Goal: Task Accomplishment & Management: Complete application form

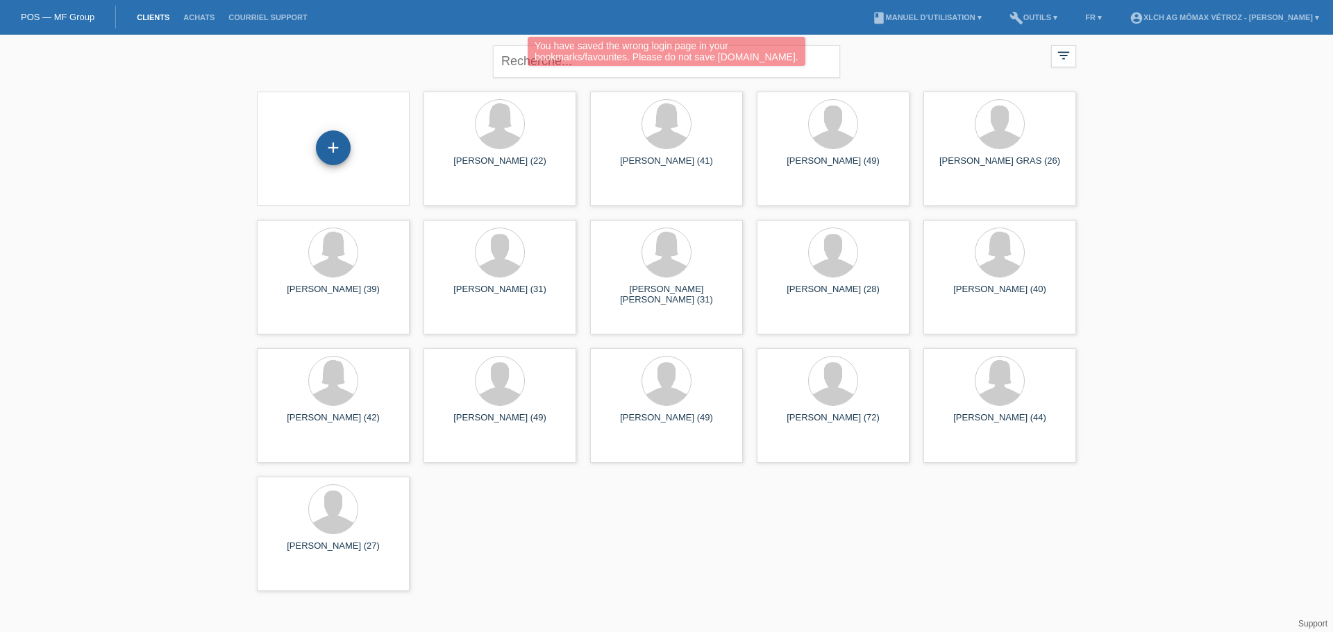
click at [342, 150] on div "+" at bounding box center [333, 147] width 35 height 35
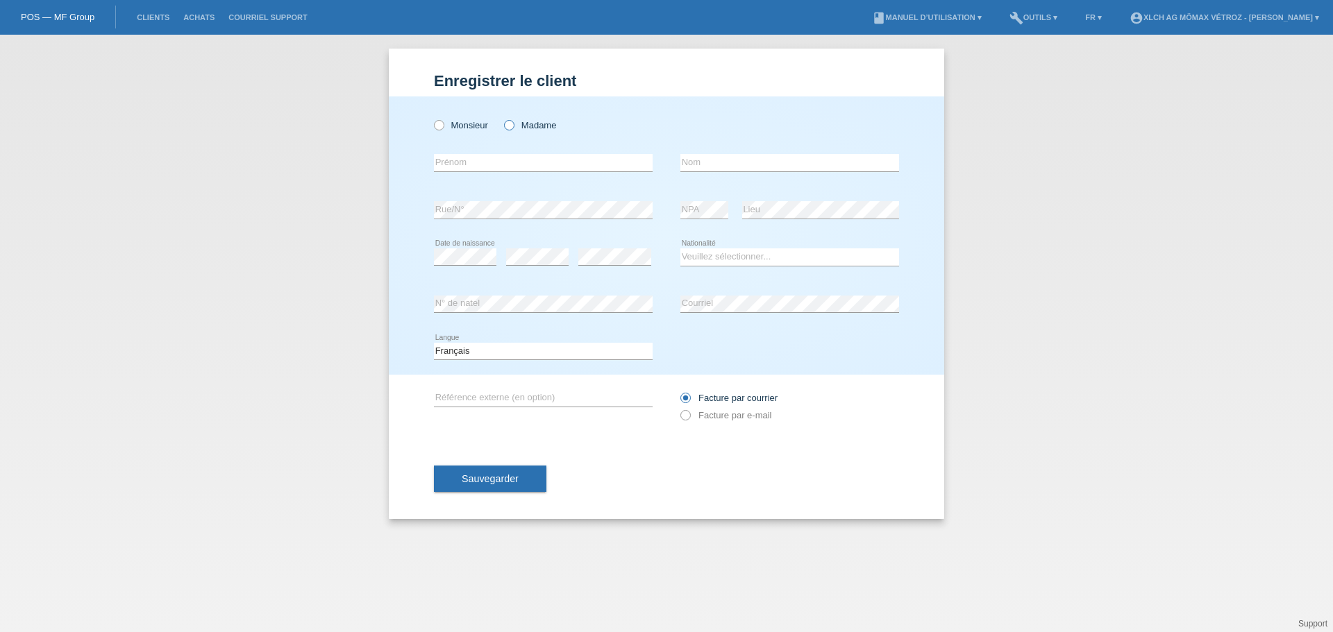
click at [502, 118] on icon at bounding box center [502, 118] width 0 height 0
click at [506, 125] on input "Madame" at bounding box center [508, 124] width 9 height 9
radio input "true"
click at [534, 166] on input "text" at bounding box center [543, 162] width 219 height 17
type input "[PERSON_NAME]"
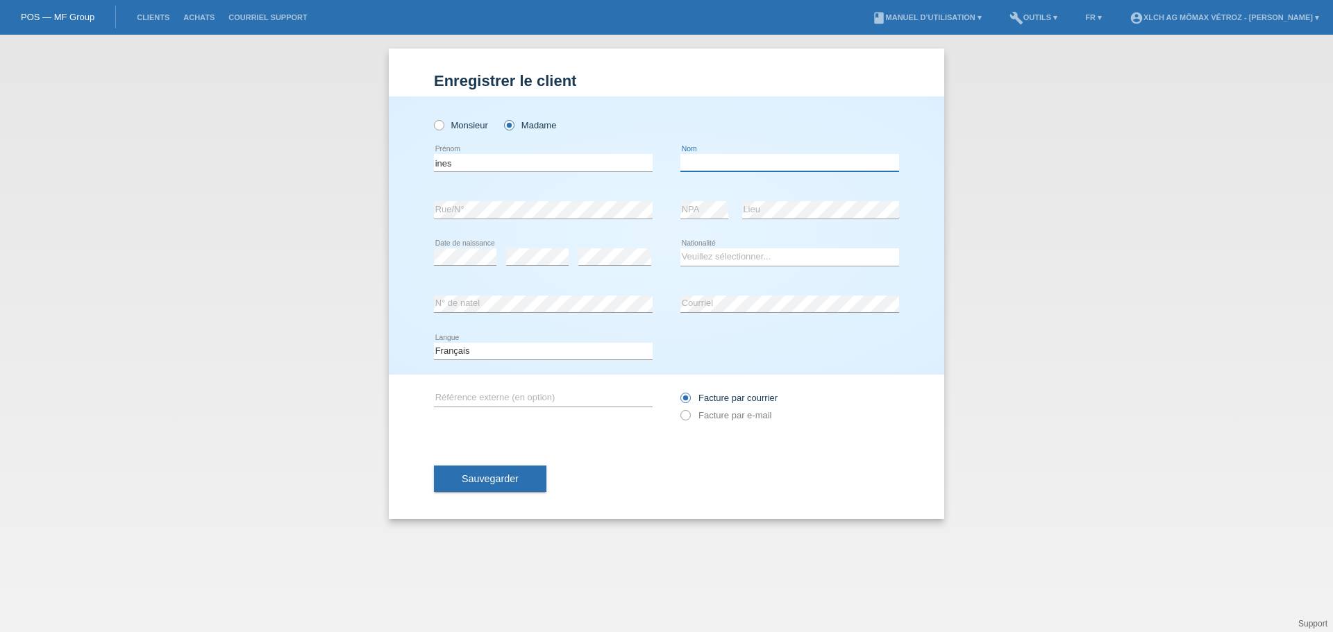
click at [705, 162] on input "text" at bounding box center [789, 162] width 219 height 17
type input "ramalho"
click at [727, 256] on select "Veuillez sélectionner... Suisse Allemagne Autriche Liechtenstein ------------ A…" at bounding box center [789, 257] width 219 height 17
select select "PT"
click at [680, 249] on select "Veuillez sélectionner... Suisse Allemagne Autriche Liechtenstein ------------ A…" at bounding box center [789, 257] width 219 height 17
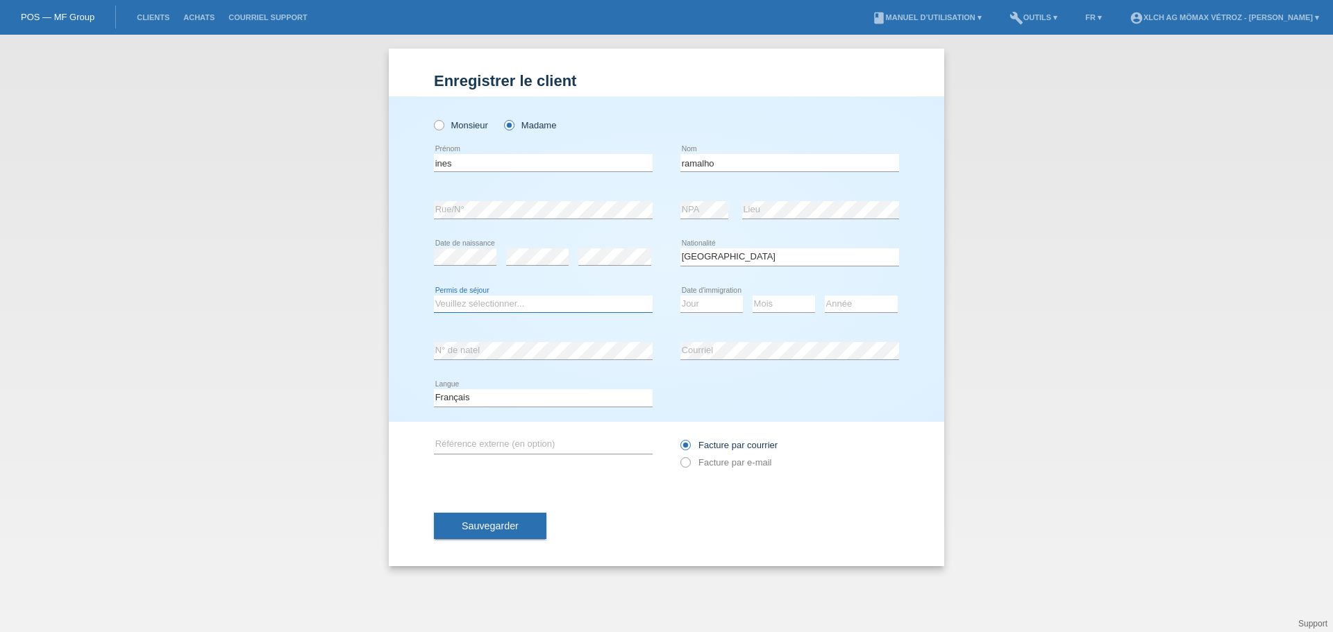
click at [492, 300] on select "Veuillez sélectionner... C B B - Statut de réfugié Autre" at bounding box center [543, 304] width 219 height 17
select select "C"
click at [434, 296] on select "Veuillez sélectionner... C B B - Statut de réfugié Autre" at bounding box center [543, 304] width 219 height 17
click at [723, 306] on select "Jour 01 02 03 04 05 06 07 08 09 10 11" at bounding box center [711, 304] width 62 height 17
select select "01"
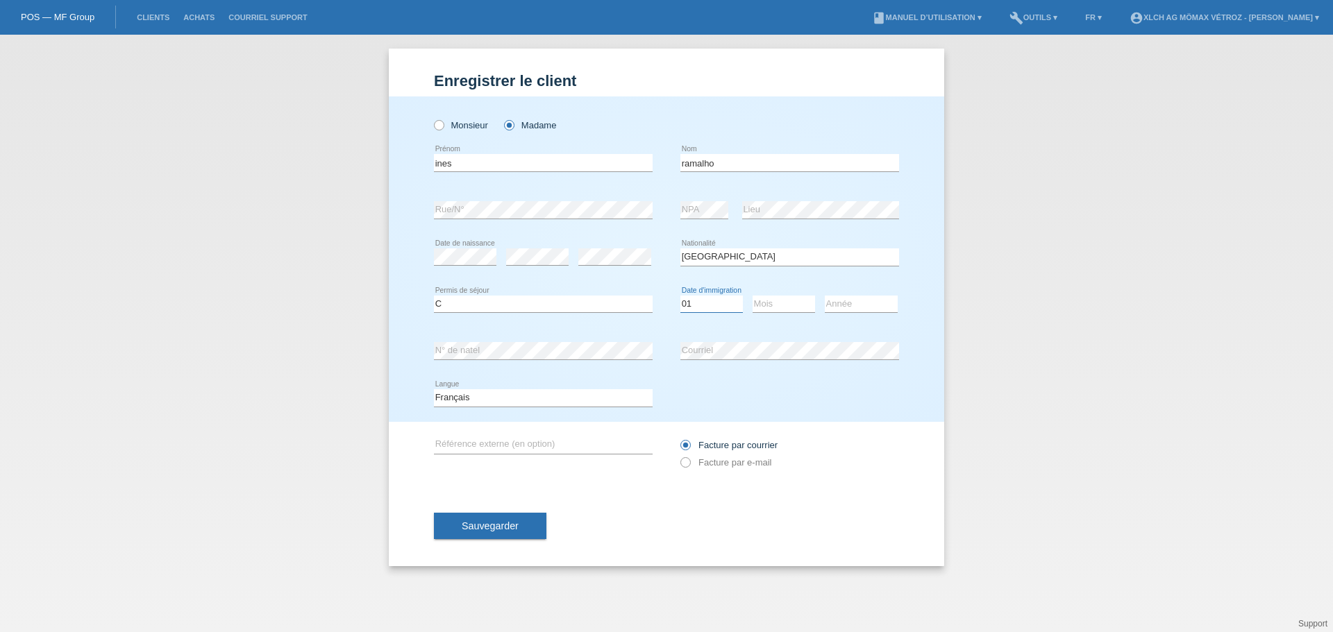
click at [680, 296] on select "Jour 01 02 03 04 05 06 07 08 09 10 11" at bounding box center [711, 304] width 62 height 17
click at [803, 298] on select "Mois 01 02 03 04 05 06 07 08 09 10 11" at bounding box center [783, 304] width 62 height 17
select select "05"
click at [752, 296] on select "Mois 01 02 03 04 05 06 07 08 09 10 11" at bounding box center [783, 304] width 62 height 17
click at [846, 308] on select "Année 2025 2024 2023 2022 2021 2020 2019 2018 2017 2016 2015 2014 2013 2012 201…" at bounding box center [861, 304] width 73 height 17
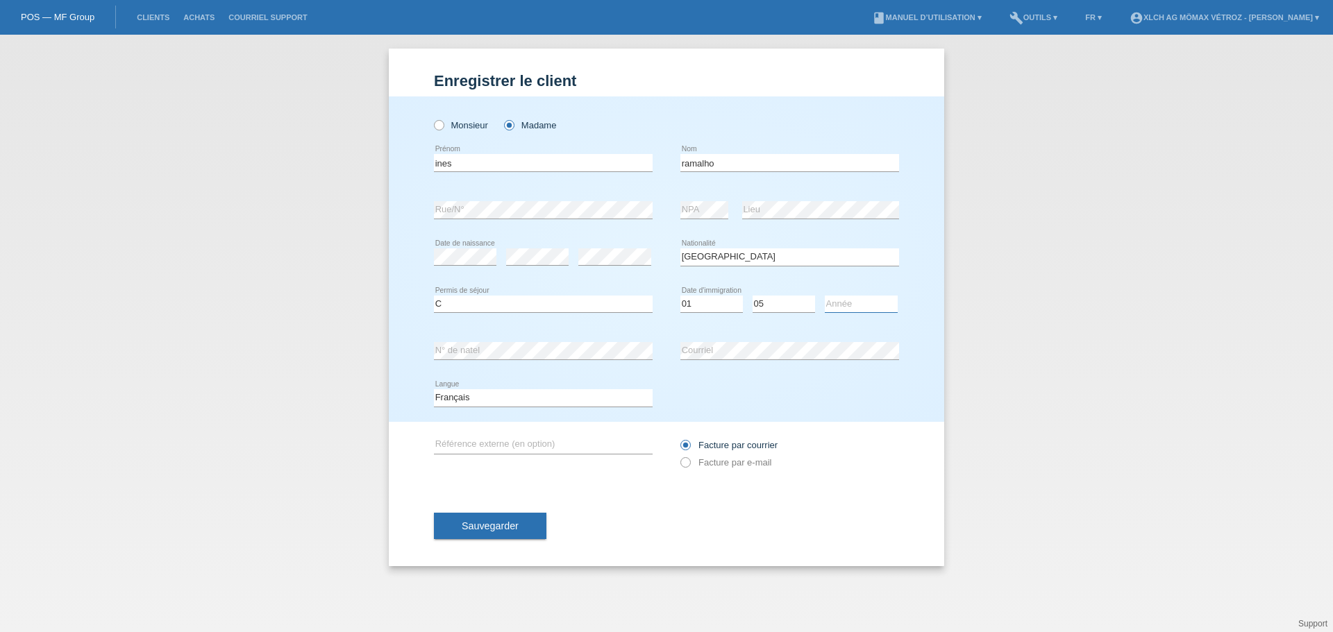
select select "2009"
click at [825, 296] on select "Année 2025 2024 2023 2022 2021 2020 2019 2018 2017 2016 2015 2014 2013 2012 201…" at bounding box center [861, 304] width 73 height 17
click at [678, 438] on icon at bounding box center [678, 438] width 0 height 0
click at [687, 446] on input "Facture par courrier" at bounding box center [684, 448] width 9 height 17
click at [678, 455] on icon at bounding box center [678, 455] width 0 height 0
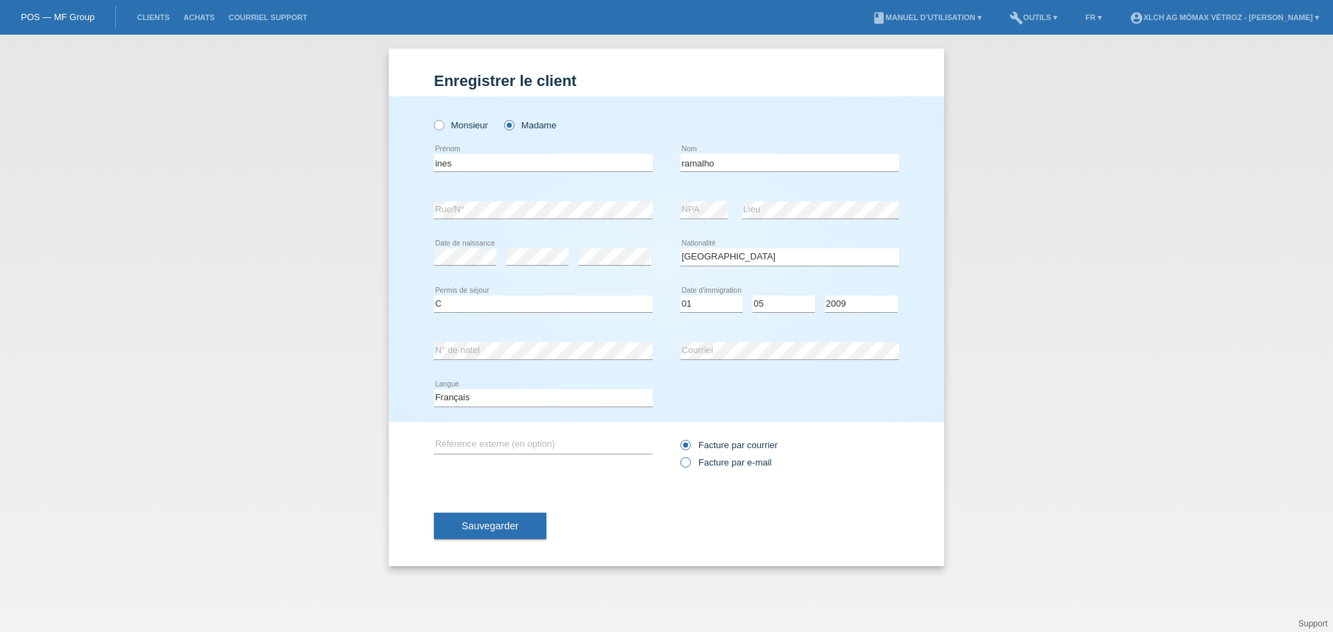
click at [684, 460] on input "Facture par e-mail" at bounding box center [684, 465] width 9 height 17
radio input "true"
click at [511, 535] on button "Sauvegarder" at bounding box center [490, 526] width 112 height 26
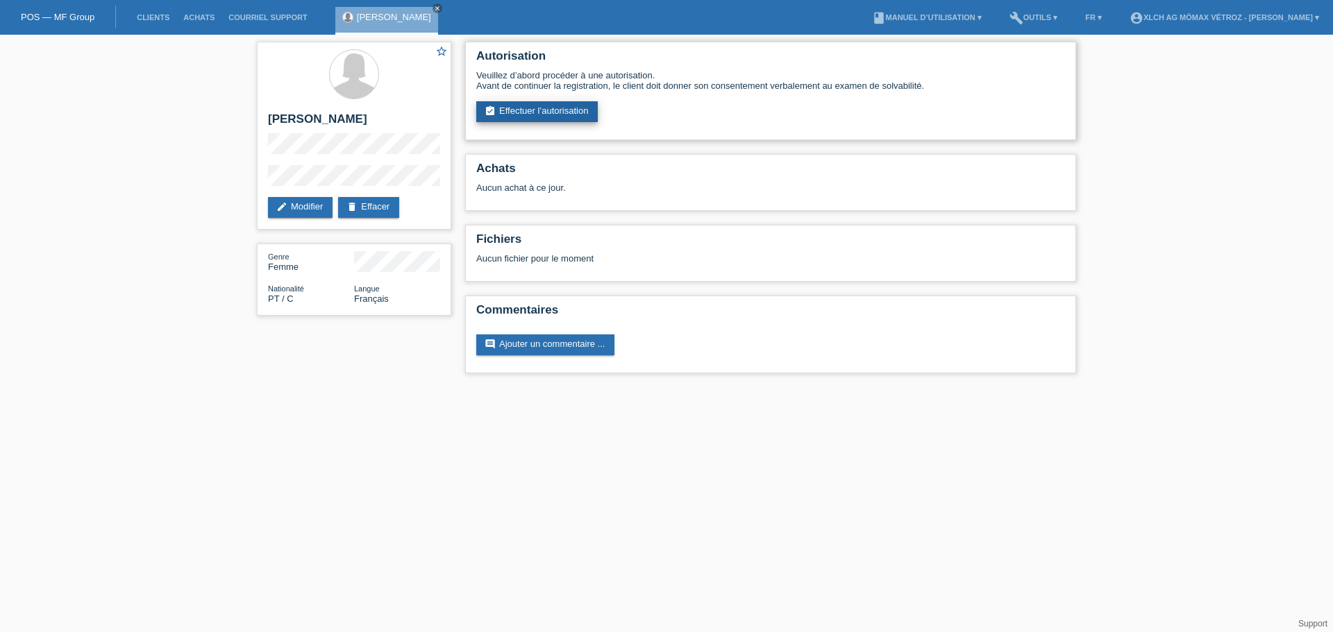
click at [528, 110] on link "assignment_turned_in Effectuer l’autorisation" at bounding box center [536, 111] width 121 height 21
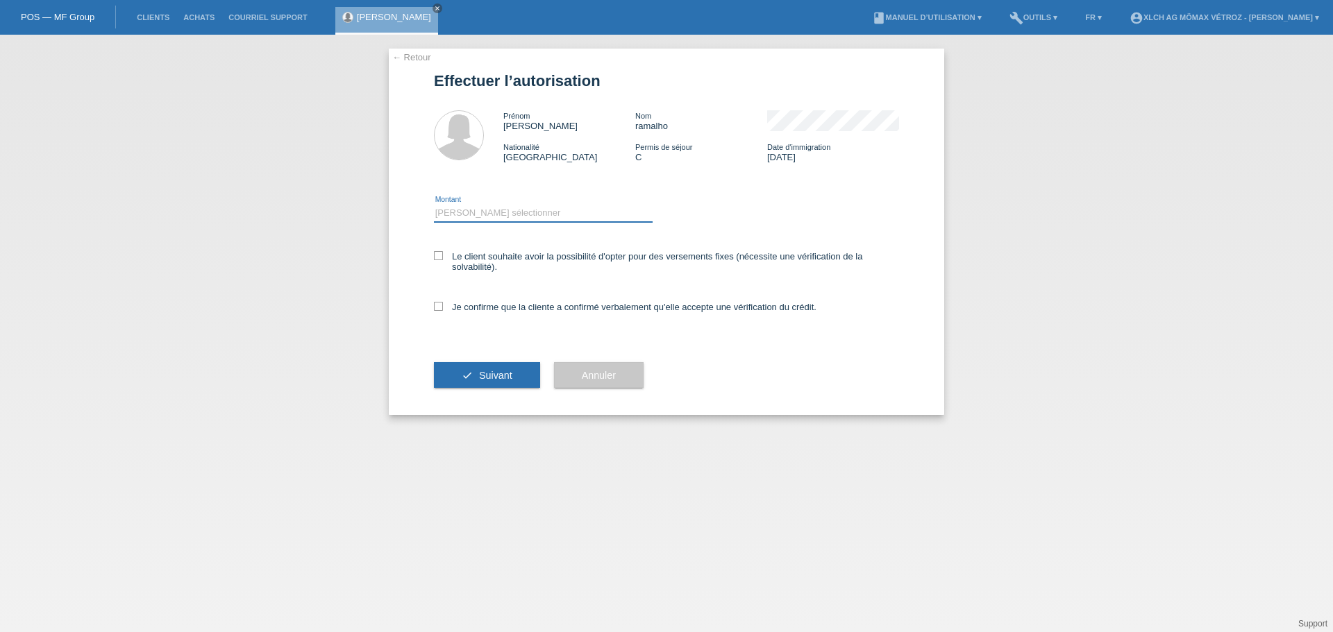
click at [485, 212] on select "Veuillez sélectionner CHF 1.00 - CHF 499.00 CHF 500.00 - CHF 1'999.00 CHF 2'000…" at bounding box center [543, 213] width 219 height 17
select select "2"
click at [434, 205] on select "Veuillez sélectionner CHF 1.00 - CHF 499.00 CHF 500.00 - CHF 1'999.00 CHF 2'000…" at bounding box center [543, 213] width 219 height 17
click at [483, 269] on label "Le client souhaite avoir la possibilité d'opter pour des versements fixes (néce…" at bounding box center [666, 261] width 465 height 21
click at [443, 260] on input "Le client souhaite avoir la possibilité d'opter pour des versements fixes (néce…" at bounding box center [438, 255] width 9 height 9
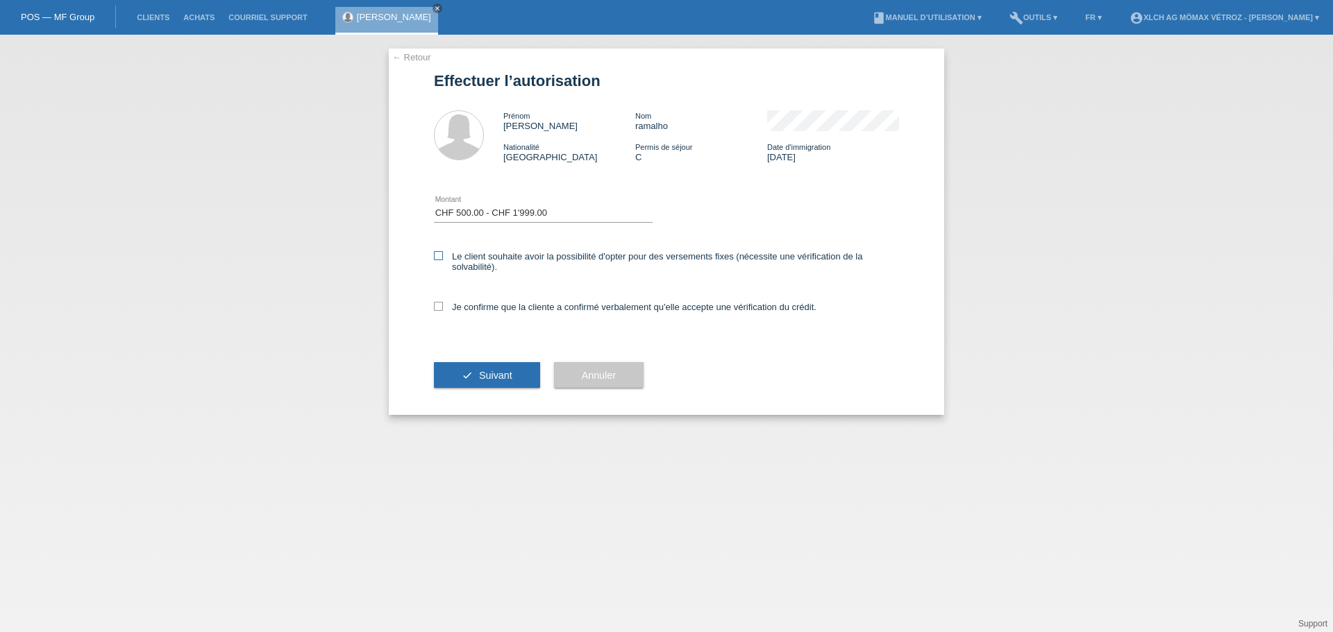
checkbox input "true"
click at [507, 209] on select "Veuillez sélectionner CHF 1.00 - CHF 499.00 CHF 500.00 - CHF 1'999.00 CHF 2'000…" at bounding box center [543, 213] width 219 height 17
select select "3"
click at [434, 205] on select "Veuillez sélectionner CHF 1.00 - CHF 499.00 CHF 500.00 - CHF 1'999.00 CHF 2'000…" at bounding box center [543, 213] width 219 height 17
click at [439, 306] on icon at bounding box center [438, 306] width 9 height 9
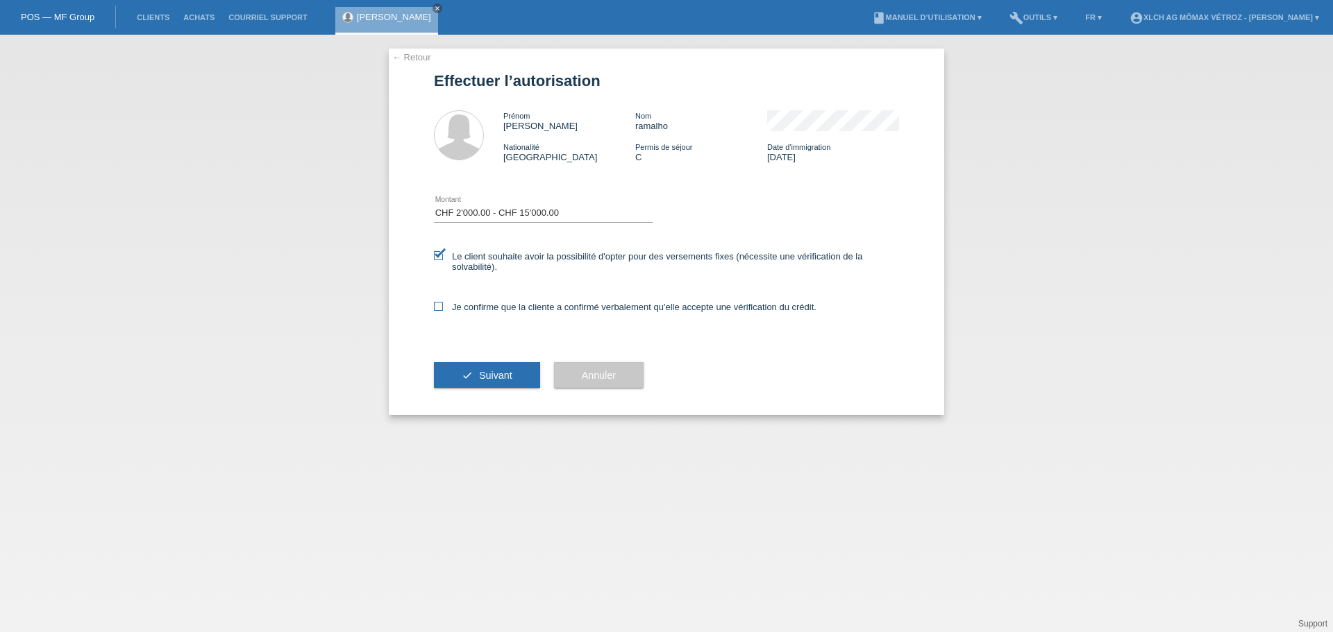
click at [439, 306] on input "Je confirme que la cliente a confirmé verbalement qu'elle accepte une vérificat…" at bounding box center [438, 306] width 9 height 9
checkbox input "true"
click at [473, 369] on button "check Suivant" at bounding box center [487, 375] width 106 height 26
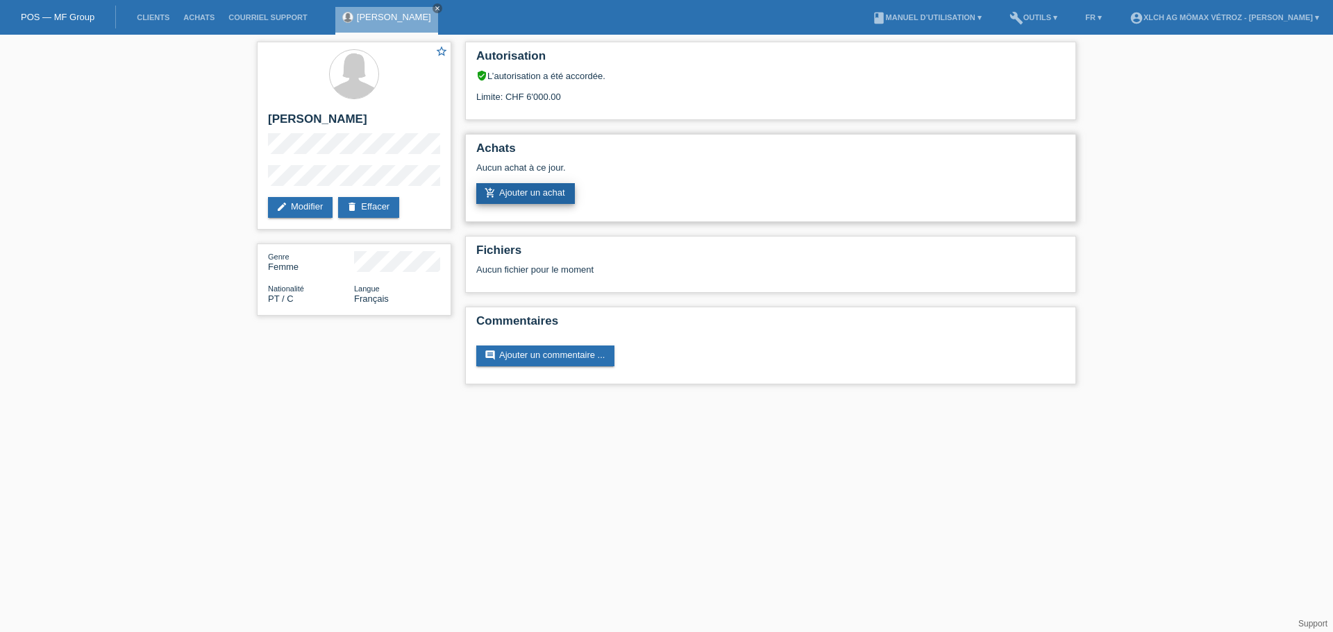
click at [502, 185] on link "add_shopping_cart Ajouter un achat" at bounding box center [525, 193] width 99 height 21
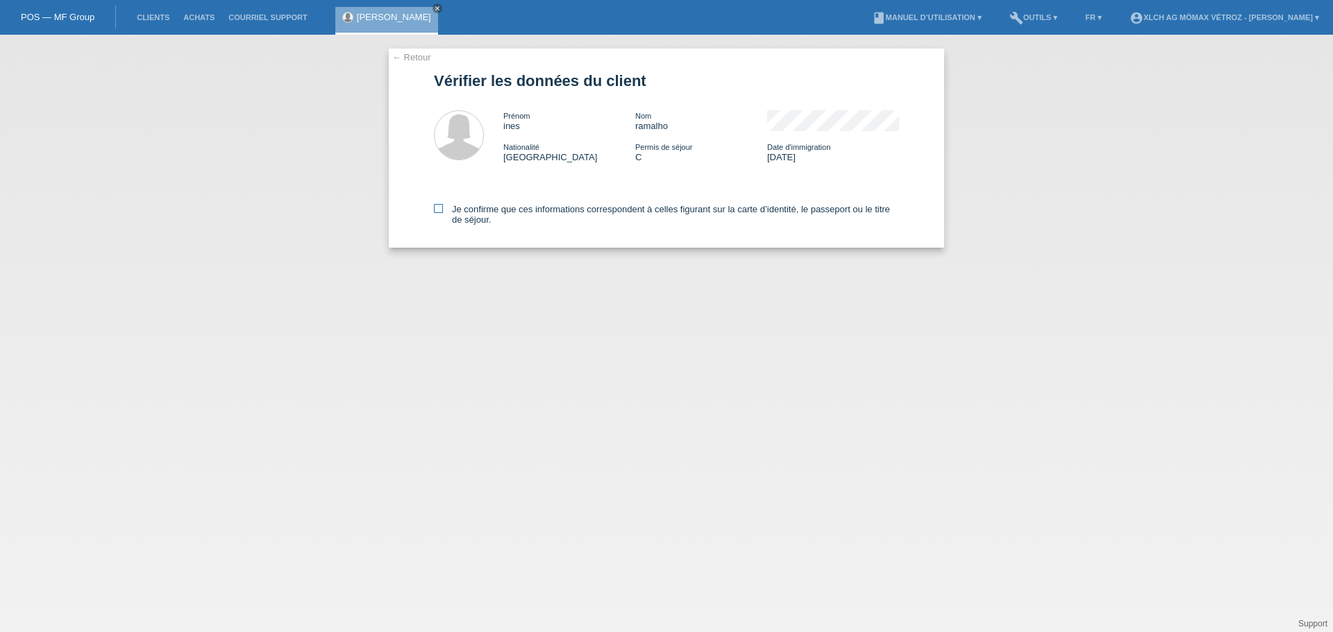
click at [441, 208] on icon at bounding box center [438, 208] width 9 height 9
click at [441, 208] on input "Je confirme que ces informations correspondent à celles figurant sur la carte d…" at bounding box center [438, 208] width 9 height 9
checkbox input "true"
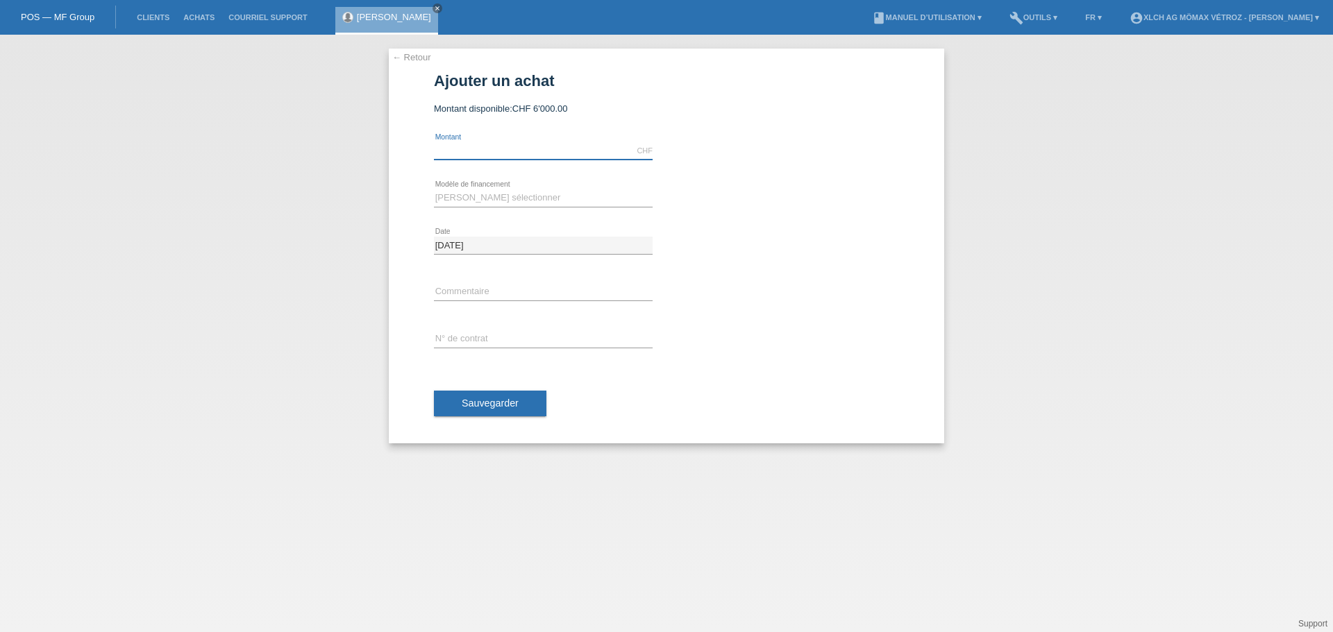
click at [472, 153] on input "text" at bounding box center [543, 150] width 219 height 17
type input "2705.55"
click at [570, 202] on select "[PERSON_NAME] sélectionner Achat sur facture avec paiement partiel Taux fixes -…" at bounding box center [543, 198] width 219 height 17
click at [434, 190] on select "[PERSON_NAME] sélectionner Achat sur facture avec paiement partiel Taux fixes -…" at bounding box center [543, 198] width 219 height 17
click at [551, 197] on select "Veuillez sélectionner Achat sur facture avec paiement partiel Taux fixes - Paie…" at bounding box center [543, 198] width 219 height 17
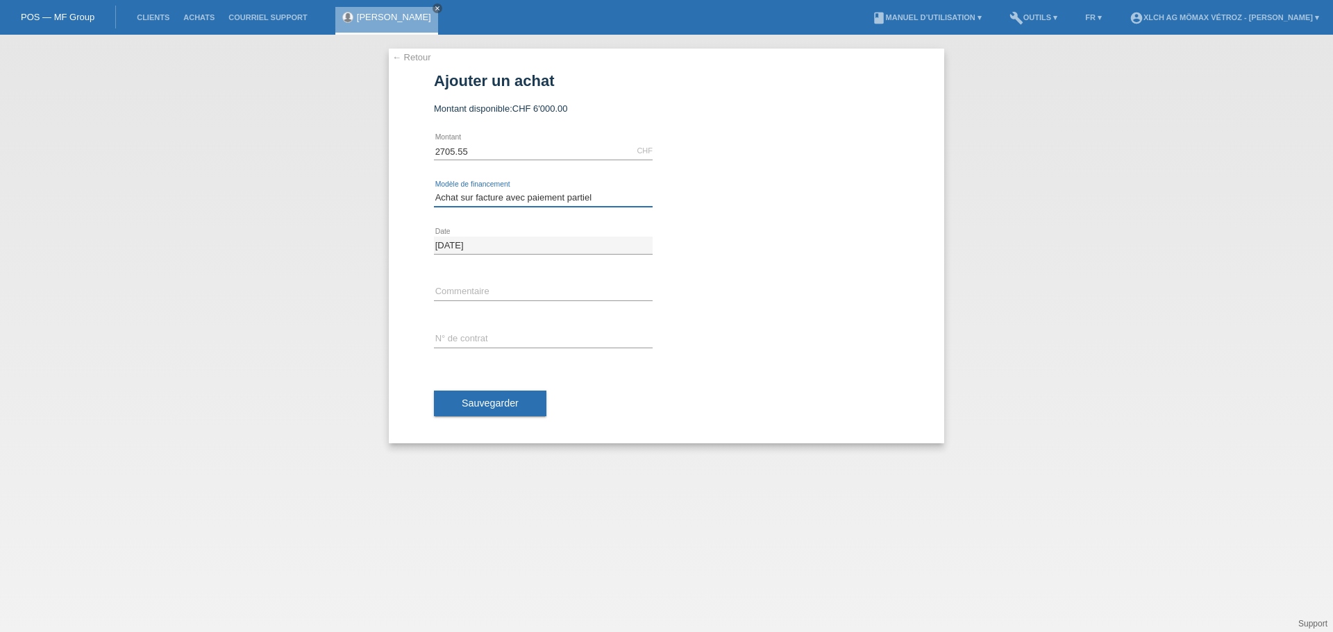
select select "113"
click at [434, 190] on select "Veuillez sélectionner Achat sur facture avec paiement partiel Taux fixes - Paie…" at bounding box center [543, 198] width 219 height 17
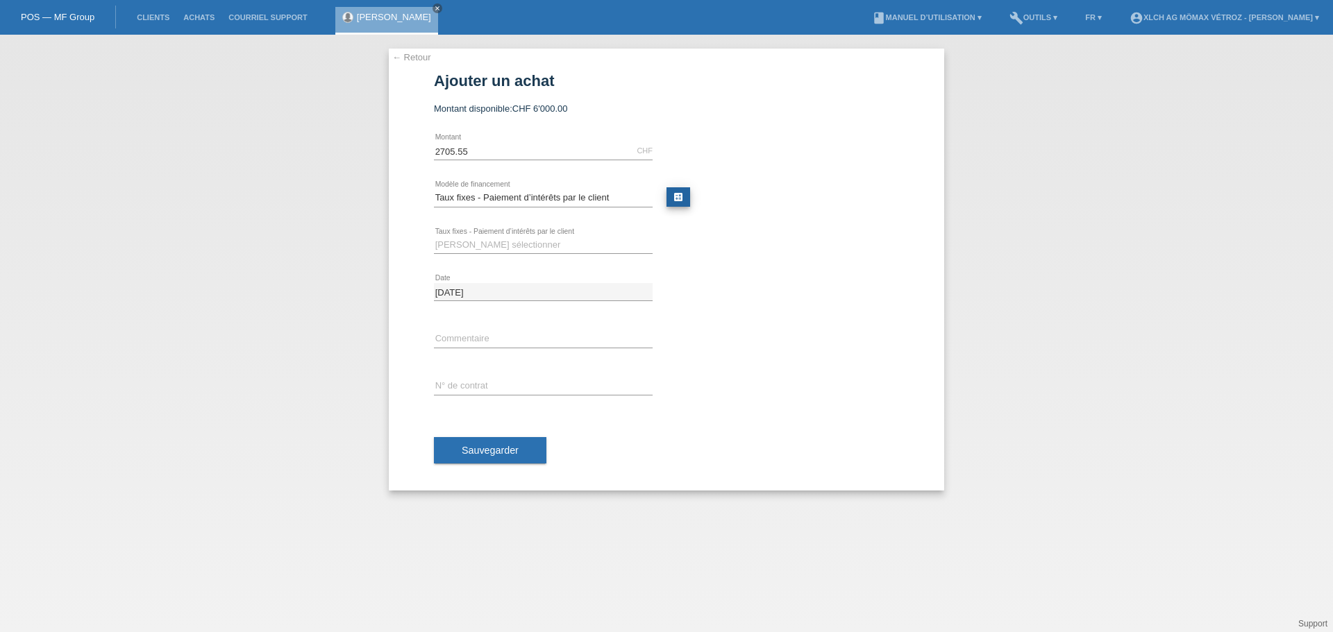
click at [677, 206] on link "calculate" at bounding box center [678, 196] width 24 height 19
type input "2705.55"
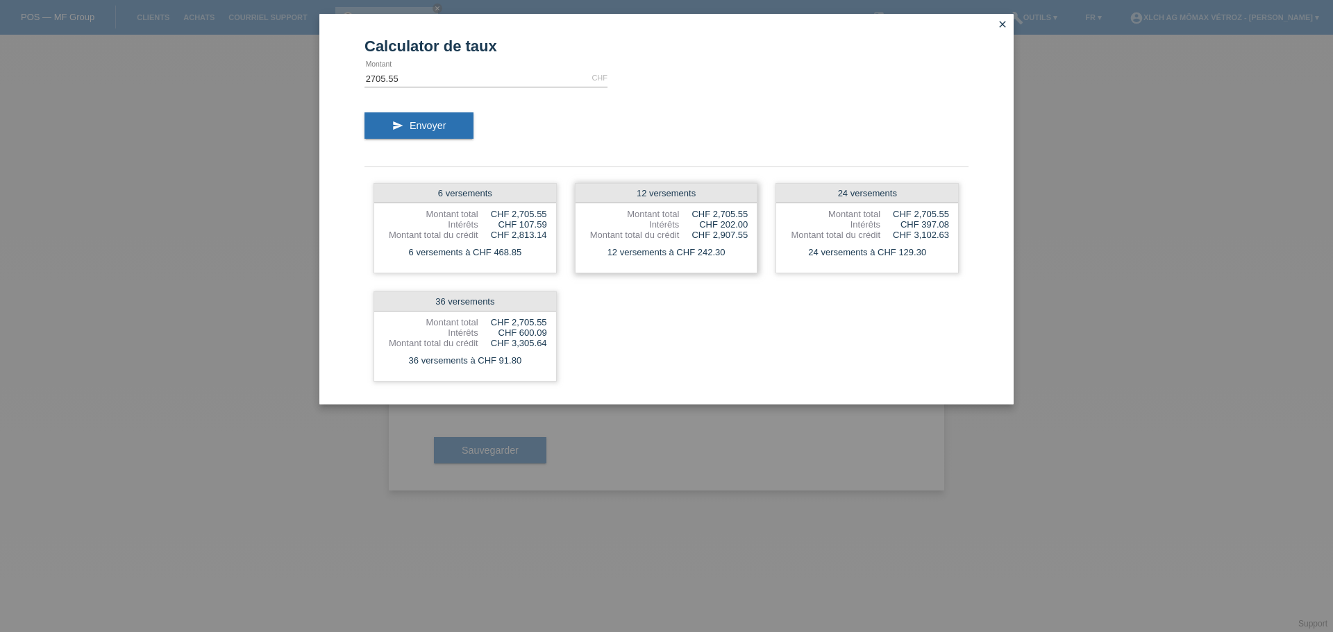
click at [688, 239] on div "CHF 2,907.55" at bounding box center [713, 235] width 69 height 10
click at [709, 233] on div "CHF 2,907.55" at bounding box center [713, 235] width 69 height 10
click at [1004, 21] on icon "close" at bounding box center [1002, 24] width 11 height 11
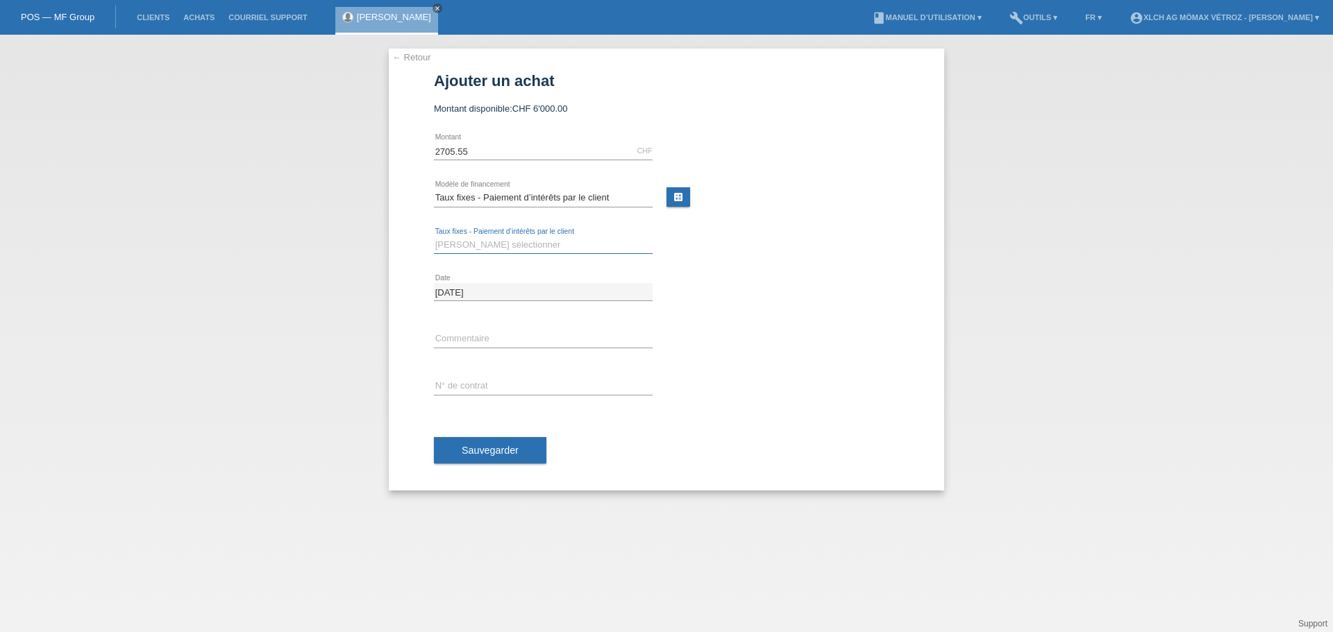
click at [451, 246] on select "Veuillez sélectionner 6 versements 12 versements 24 versements 36 versements" at bounding box center [543, 245] width 219 height 17
select select "325"
click at [434, 237] on select "Veuillez sélectionner 6 versements 12 versements 24 versements 36 versements" at bounding box center [543, 245] width 219 height 17
click at [460, 342] on input "text" at bounding box center [543, 338] width 219 height 17
click at [453, 387] on input "text" at bounding box center [543, 386] width 219 height 17
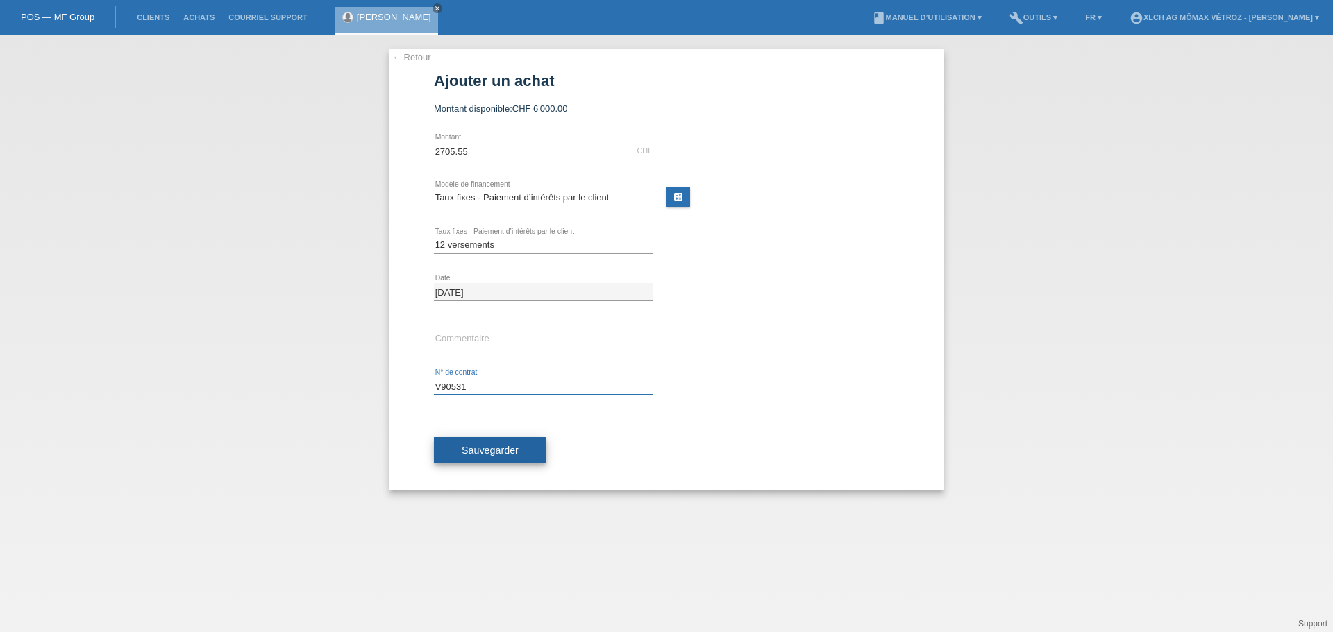
type input "V90531"
click at [482, 460] on button "Sauvegarder" at bounding box center [490, 450] width 112 height 26
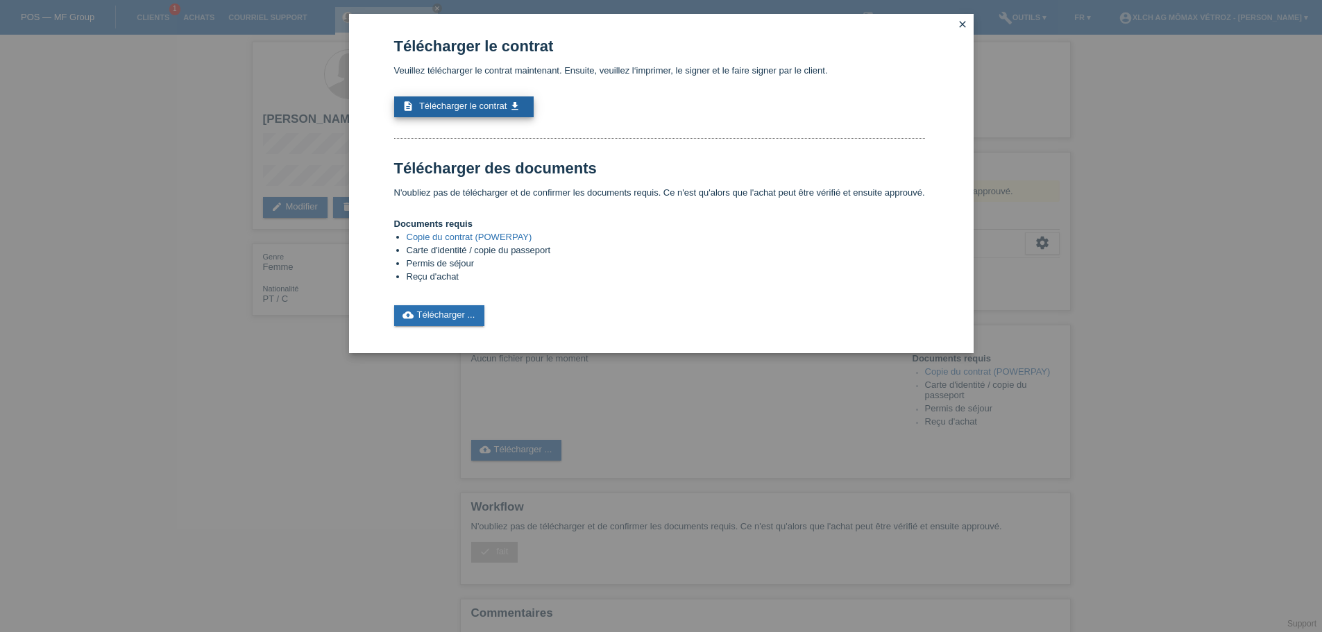
click at [488, 110] on span "Télécharger le contrat" at bounding box center [462, 106] width 87 height 10
